Goal: Transaction & Acquisition: Purchase product/service

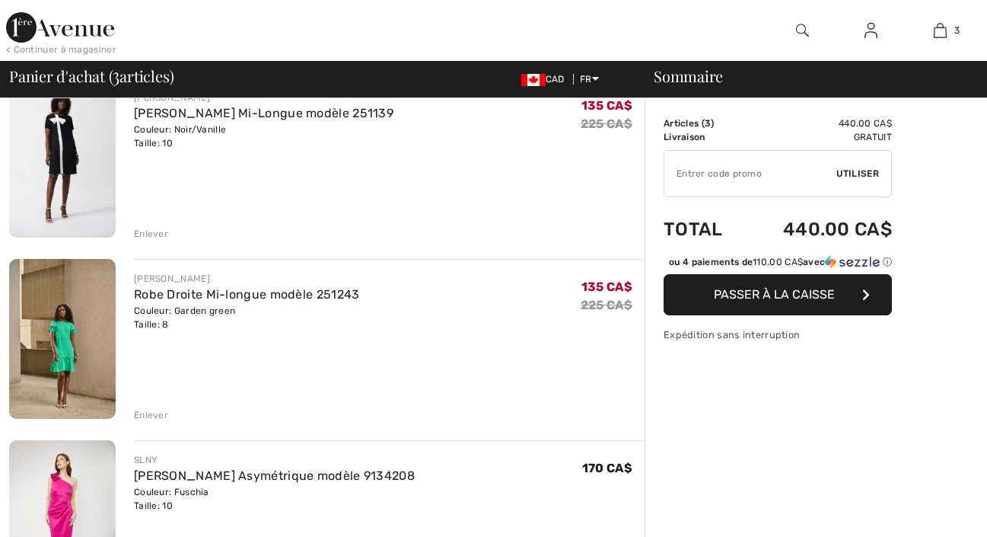
scroll to position [247, 0]
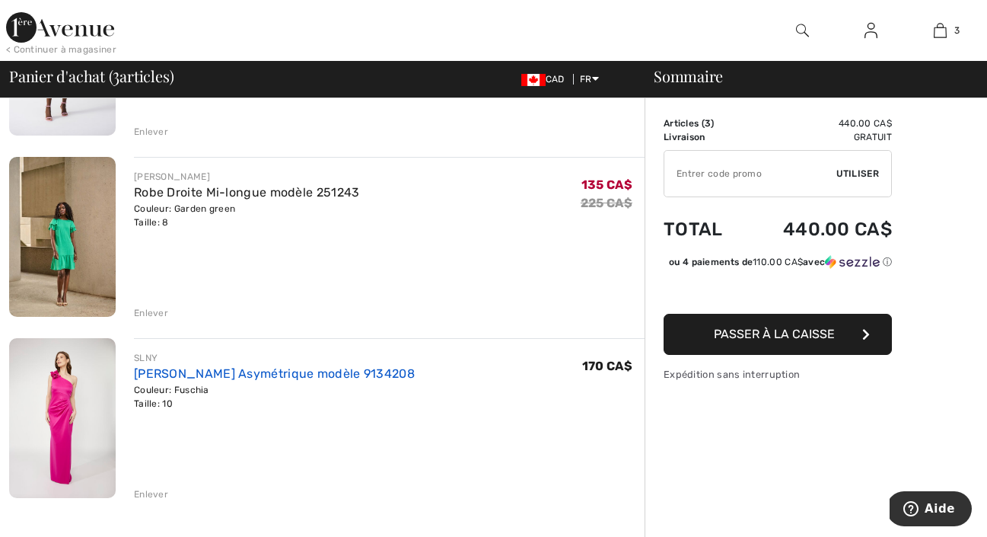
click at [278, 366] on link "[PERSON_NAME] Asymétrique modèle 9134208" at bounding box center [274, 373] width 281 height 14
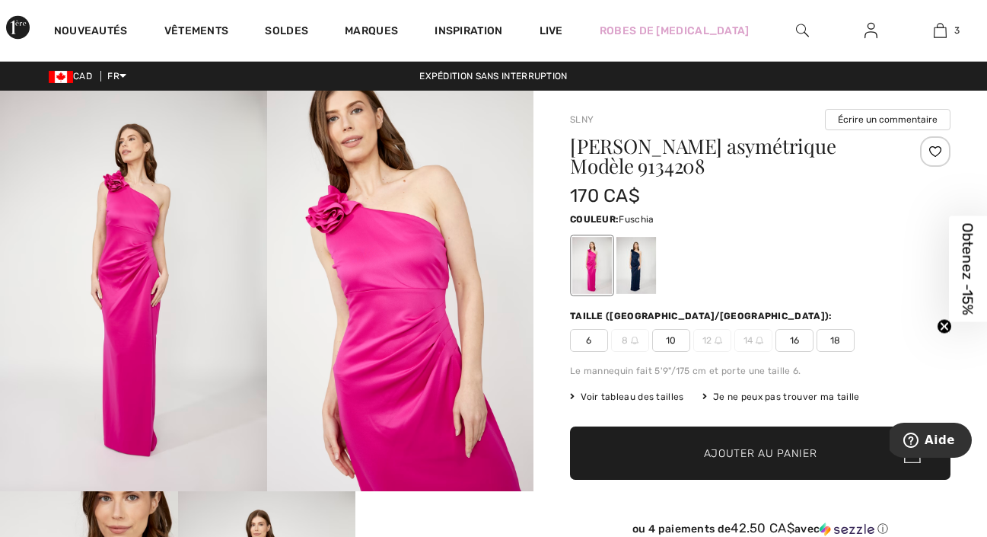
click at [232, 220] on img at bounding box center [133, 291] width 267 height 400
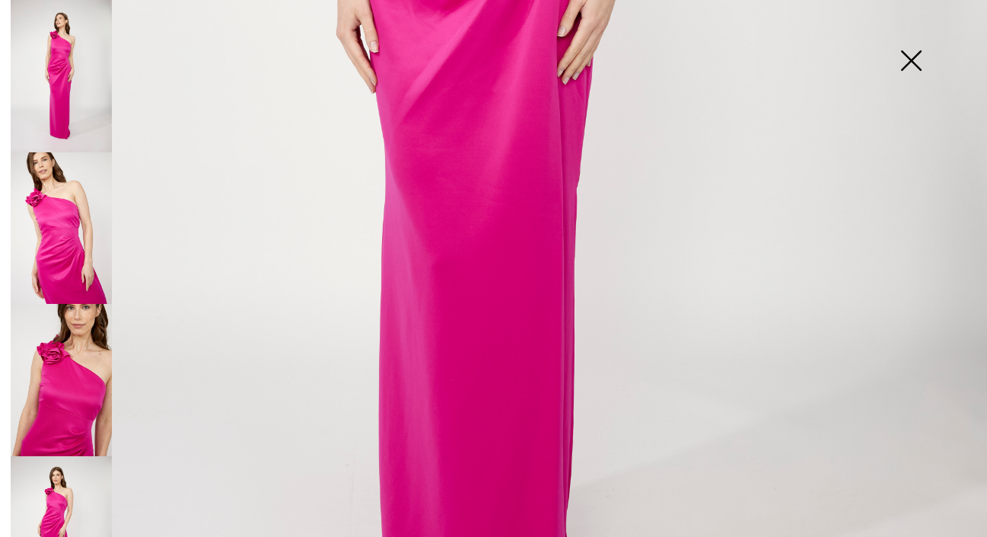
scroll to position [843, 0]
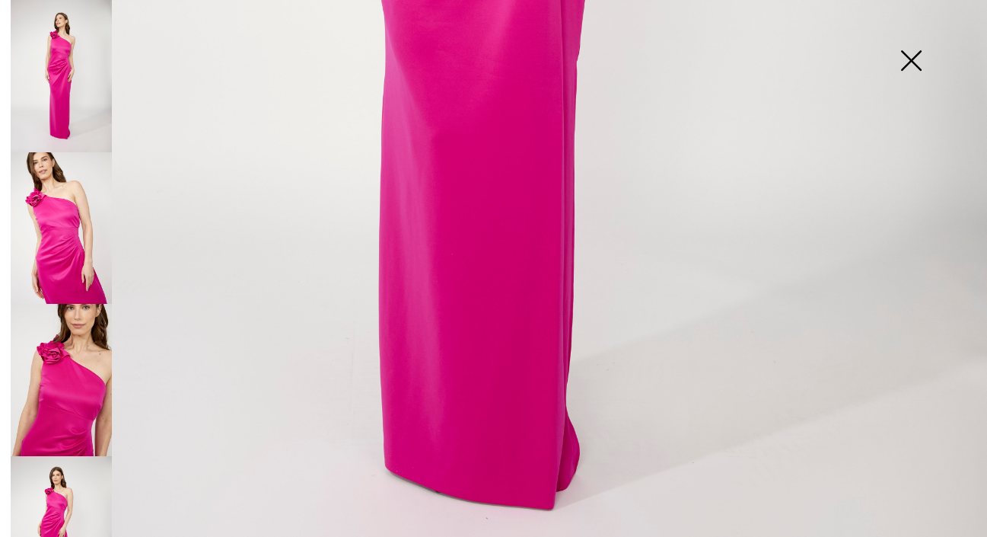
click at [98, 333] on img at bounding box center [61, 380] width 101 height 152
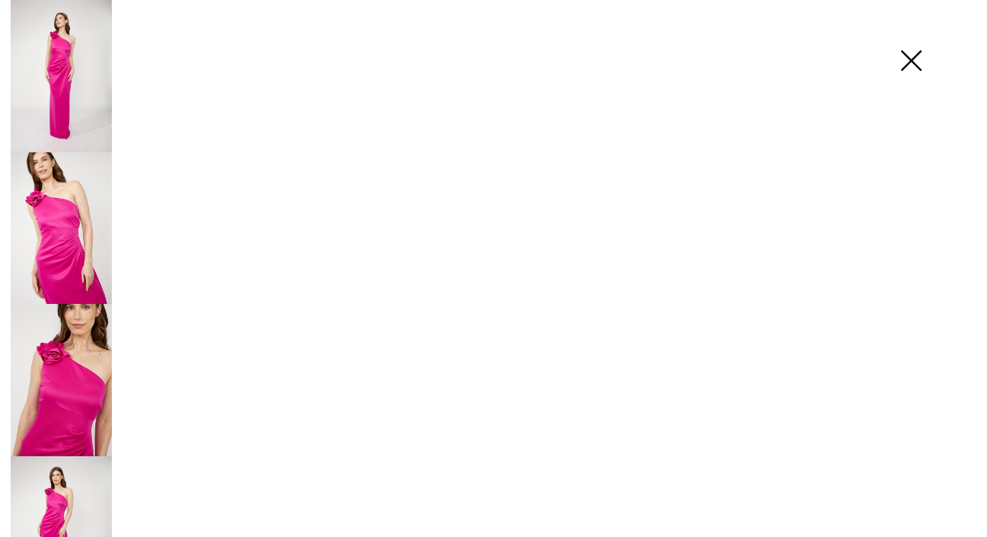
scroll to position [48, 0]
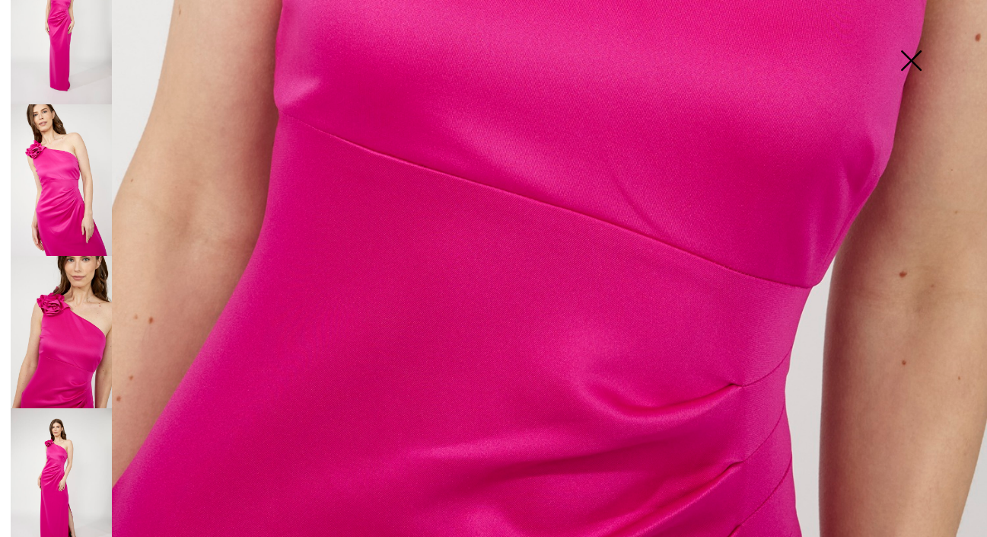
click at [63, 454] on img at bounding box center [61, 484] width 101 height 152
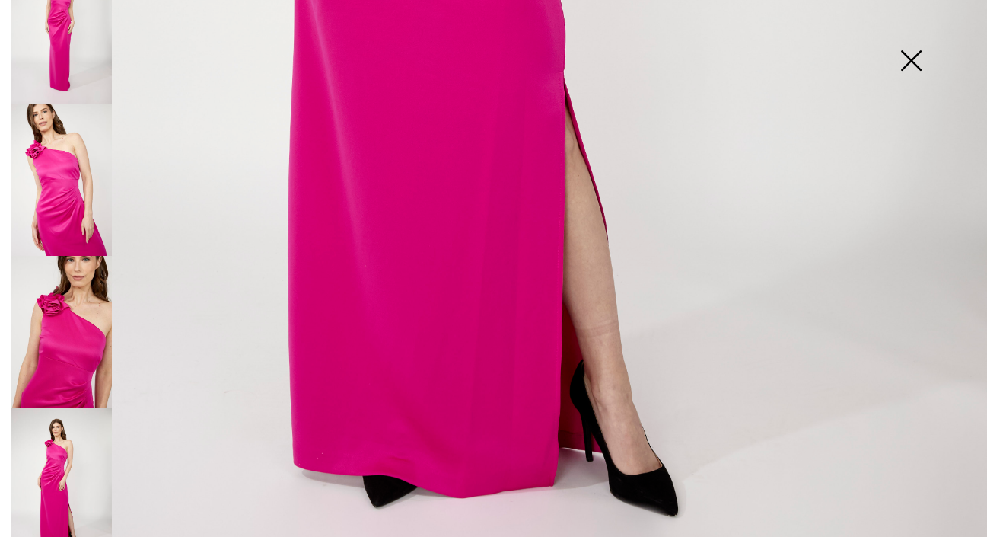
click at [899, 53] on img at bounding box center [911, 62] width 76 height 78
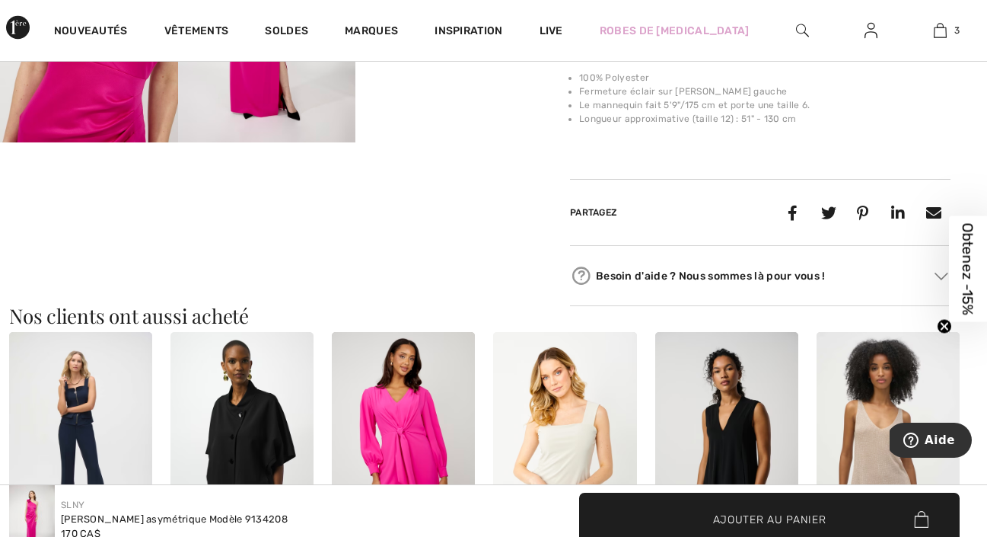
scroll to position [0, 0]
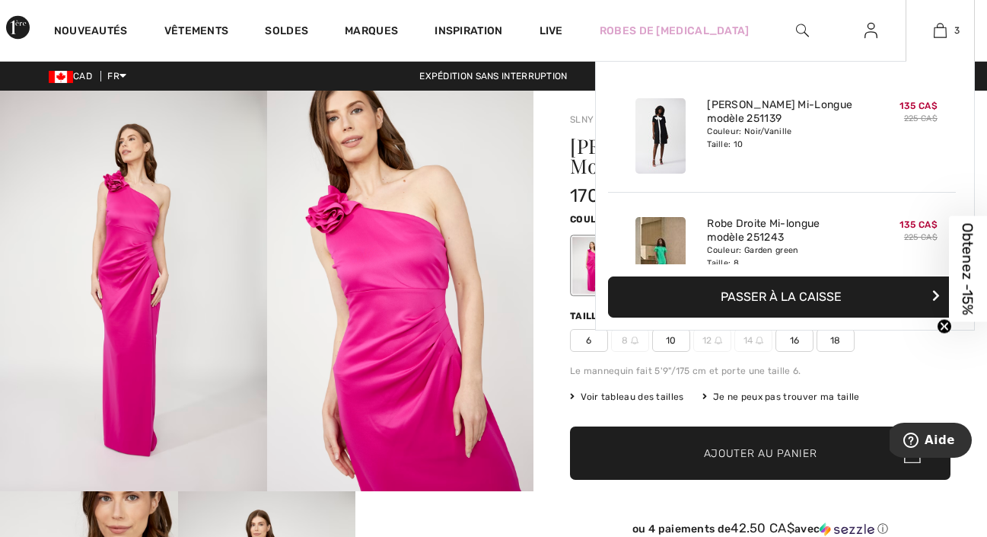
click at [948, 20] on div "3 Ajouté au panier [PERSON_NAME] [PERSON_NAME] Mi-longue Modèle 251139 135 CA$ …" at bounding box center [940, 30] width 69 height 61
click at [943, 30] on img at bounding box center [940, 30] width 13 height 18
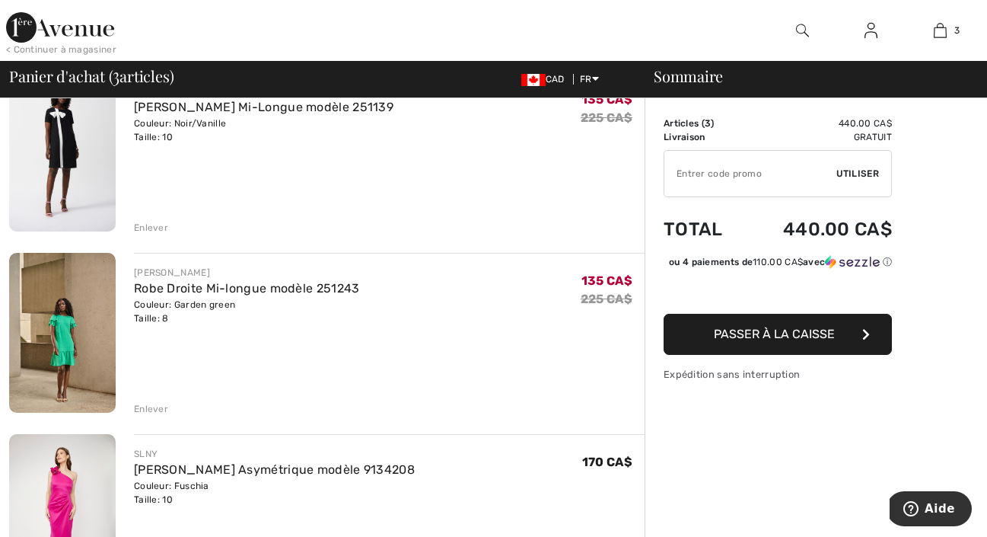
scroll to position [134, 0]
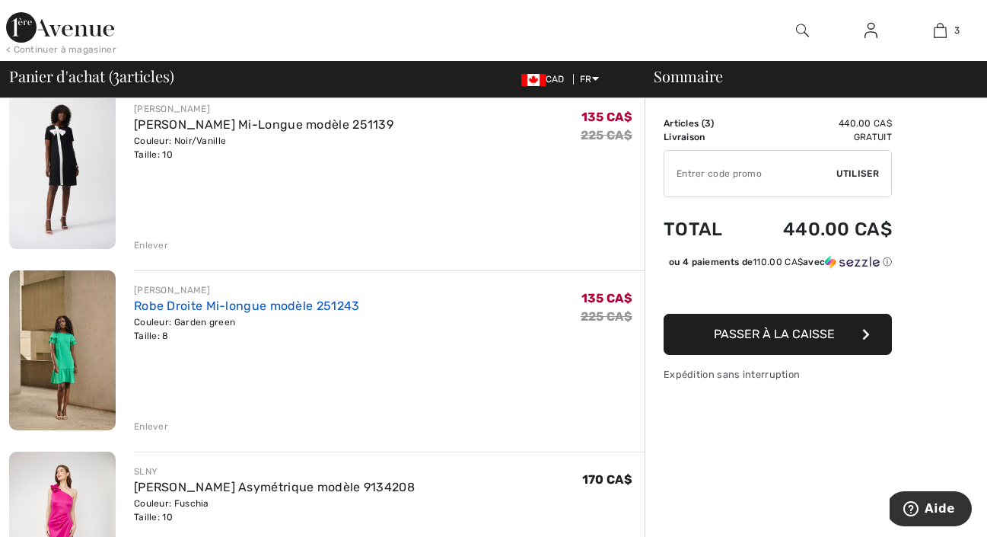
click at [187, 302] on link "Robe Droite Mi-longue modèle 251243" at bounding box center [247, 305] width 226 height 14
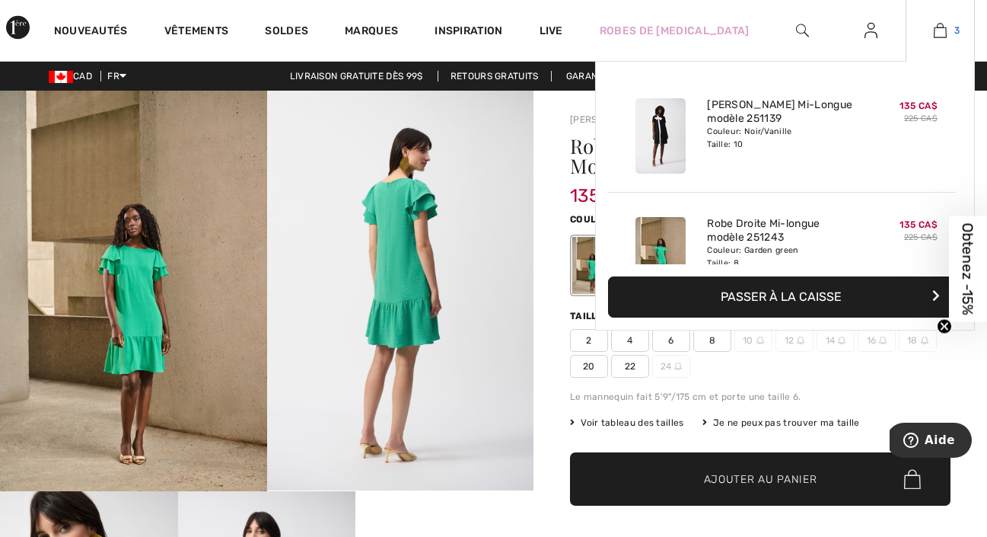
click at [949, 28] on link "3" at bounding box center [941, 30] width 68 height 18
